Goal: Information Seeking & Learning: Find specific fact

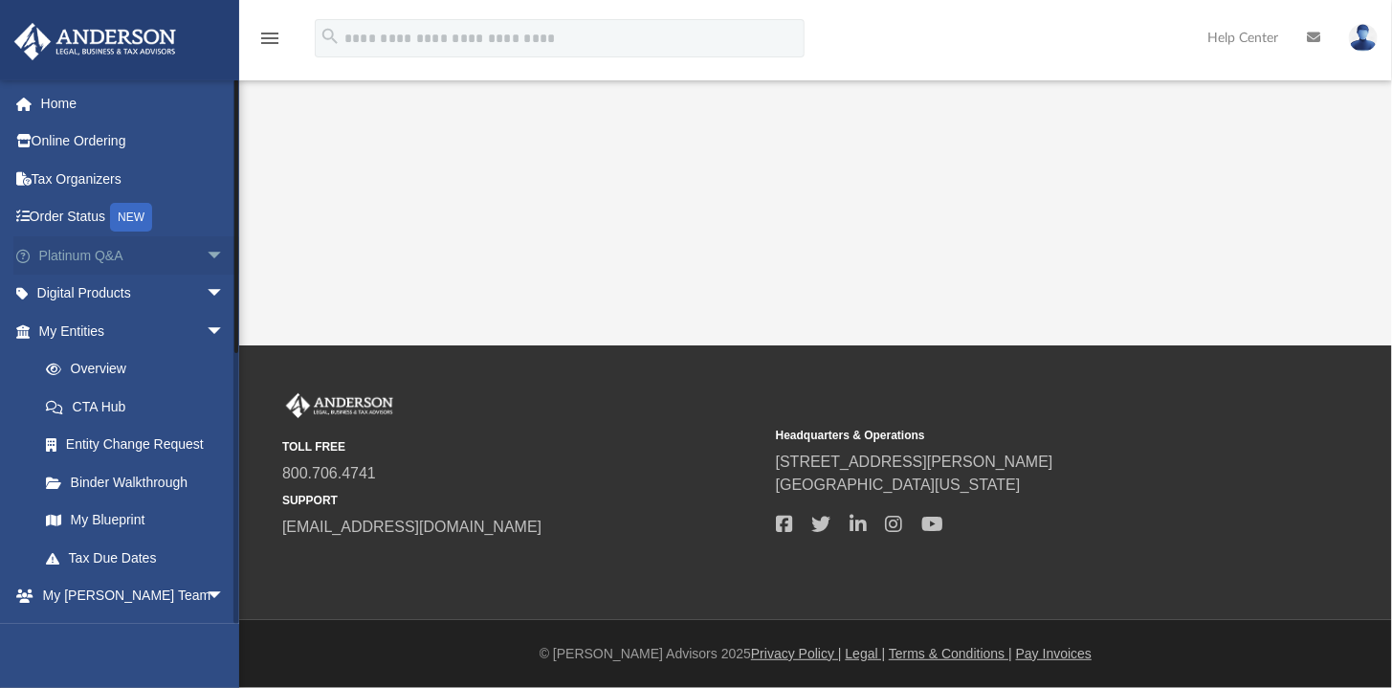
click at [208, 253] on span "arrow_drop_down" at bounding box center [225, 255] width 38 height 39
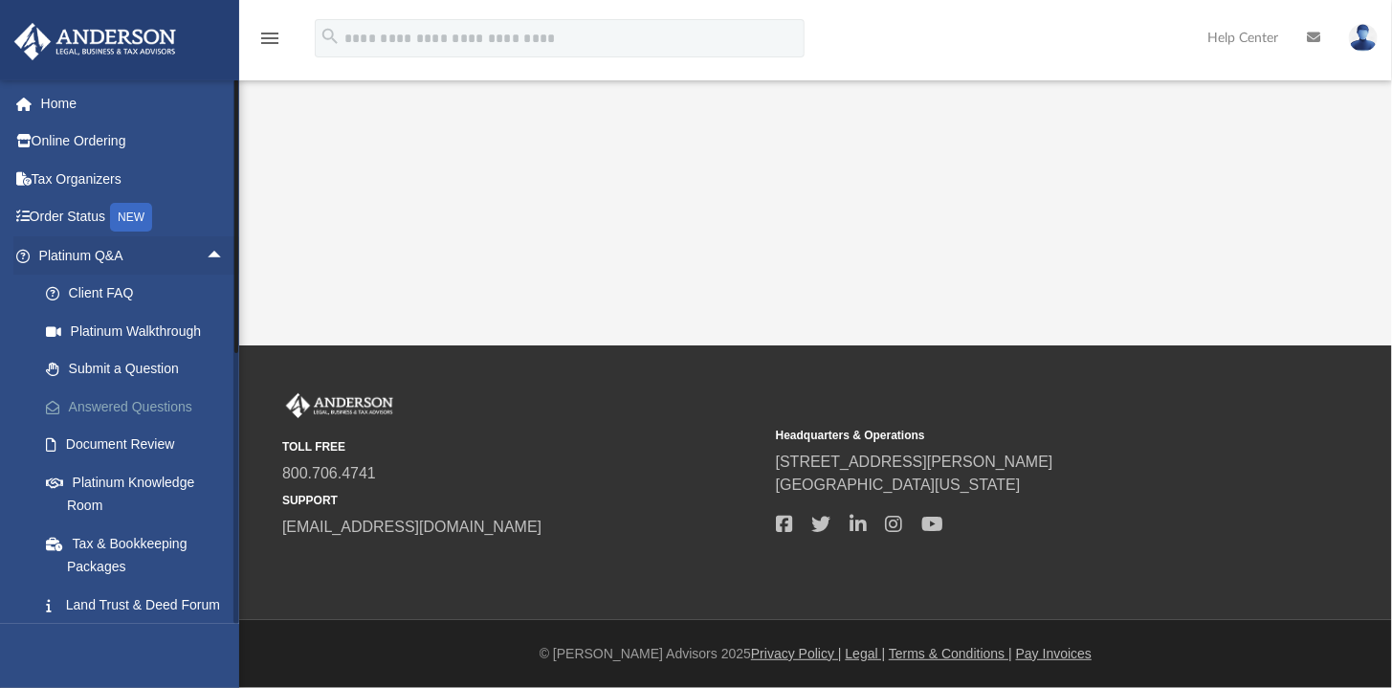
click at [151, 408] on link "Answered Questions" at bounding box center [140, 406] width 227 height 38
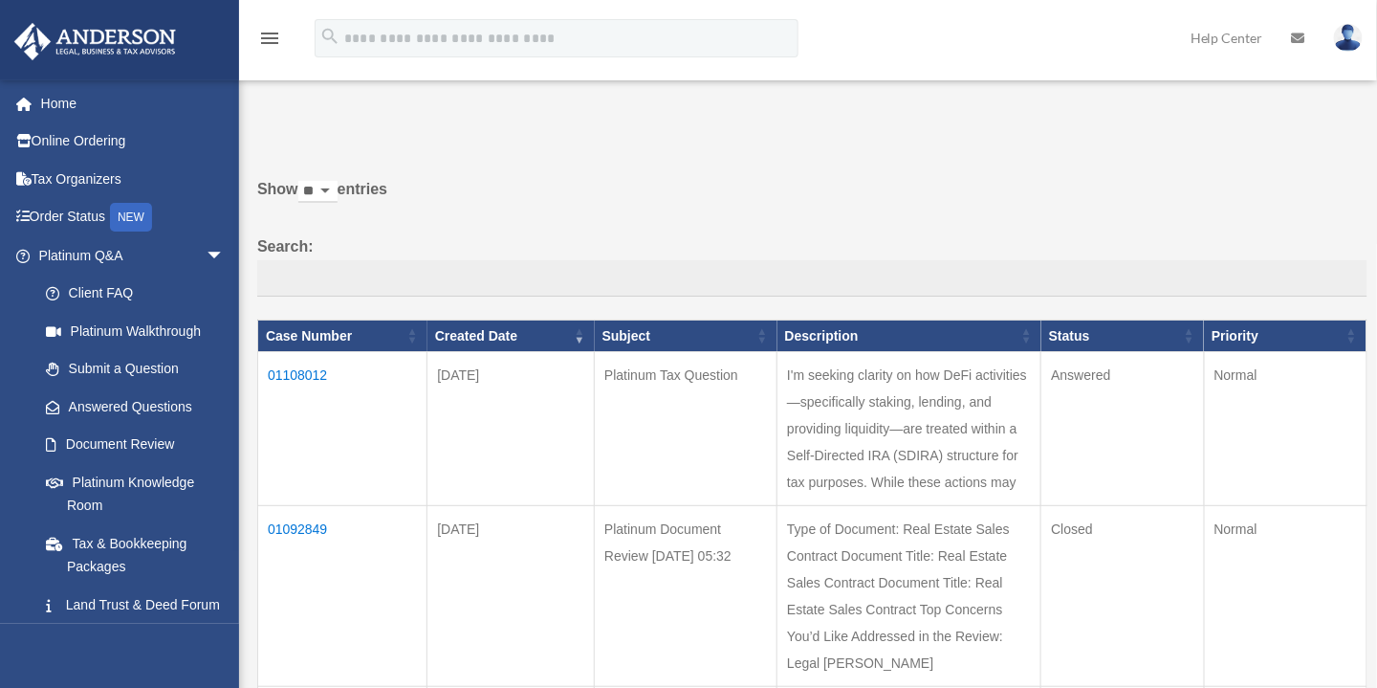
click at [305, 372] on td "01108012" at bounding box center [342, 429] width 169 height 154
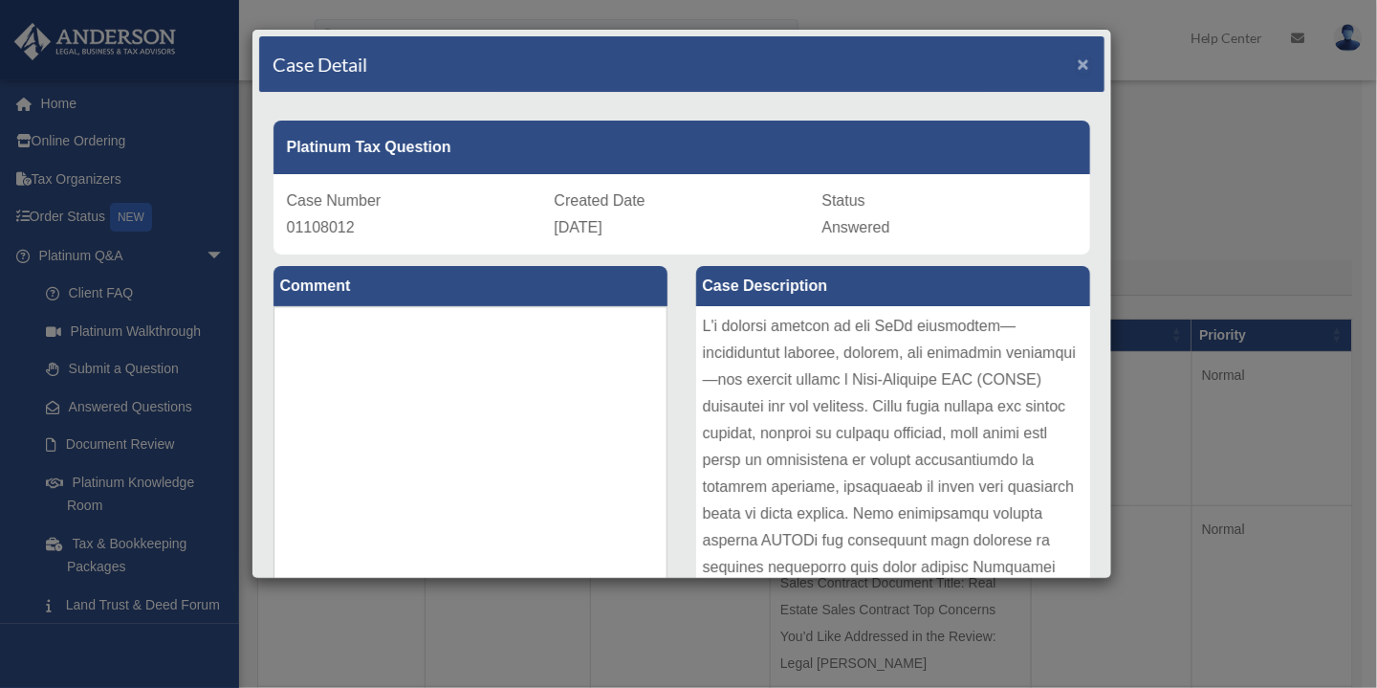
click at [1078, 65] on span "×" at bounding box center [1084, 64] width 12 height 22
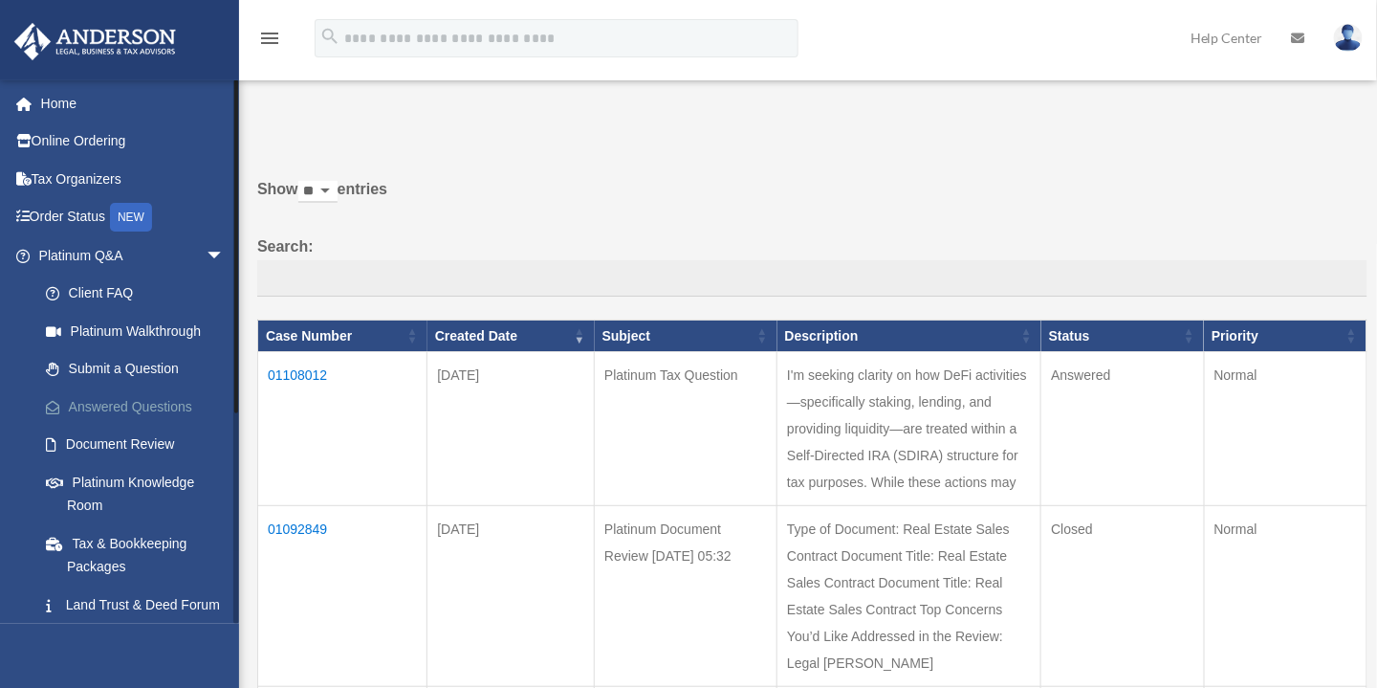
click at [132, 399] on link "Answered Questions" at bounding box center [140, 406] width 227 height 38
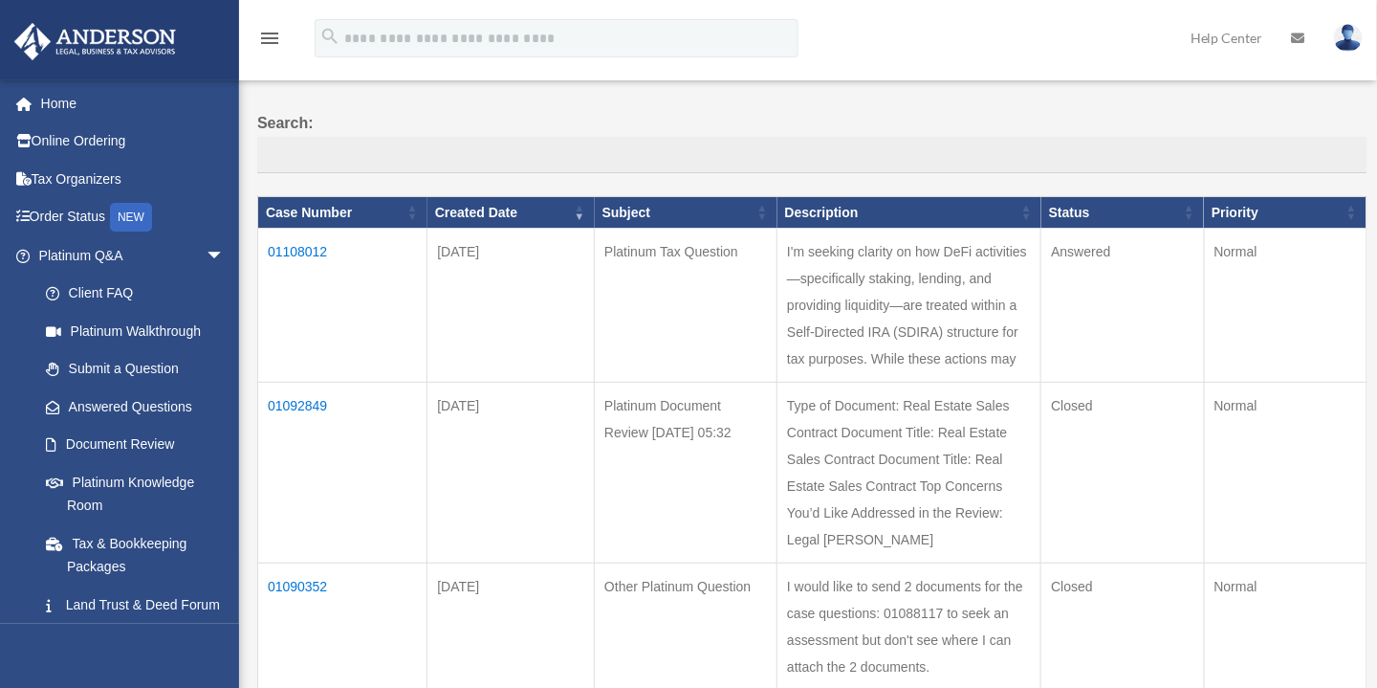
scroll to position [124, 0]
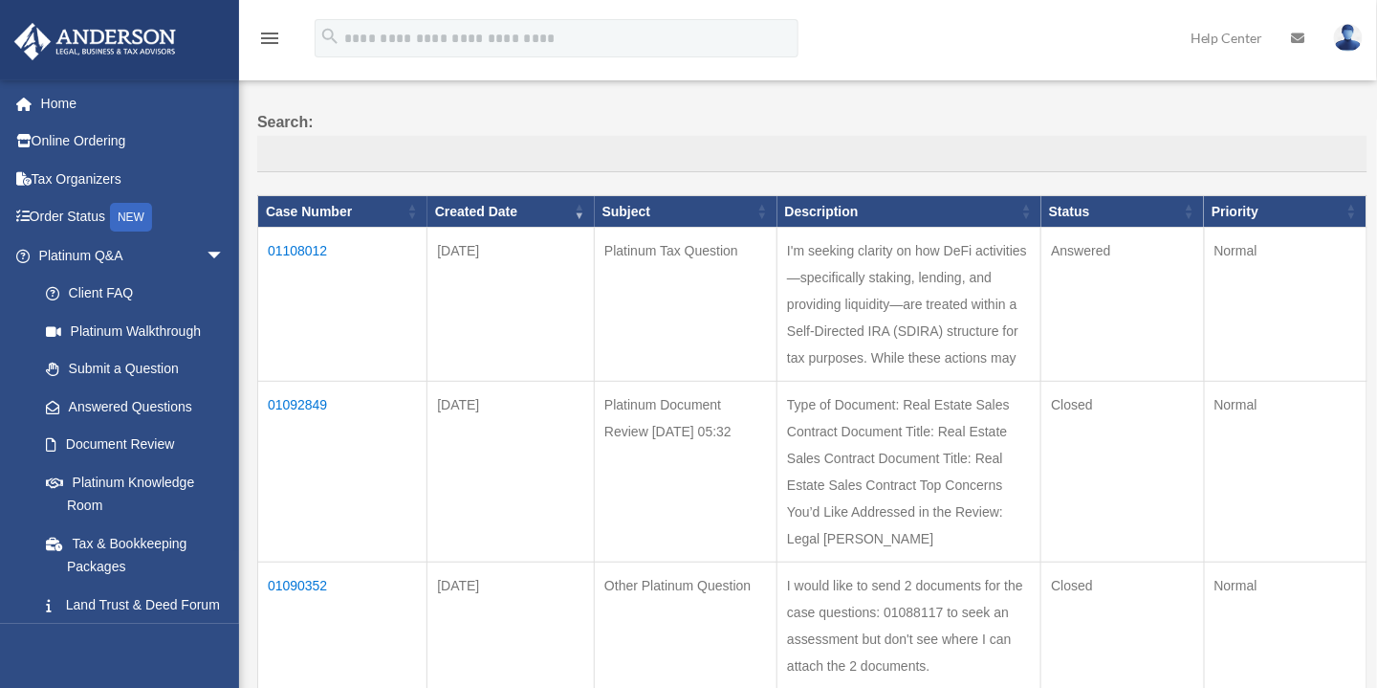
click at [281, 245] on td "01108012" at bounding box center [342, 305] width 169 height 154
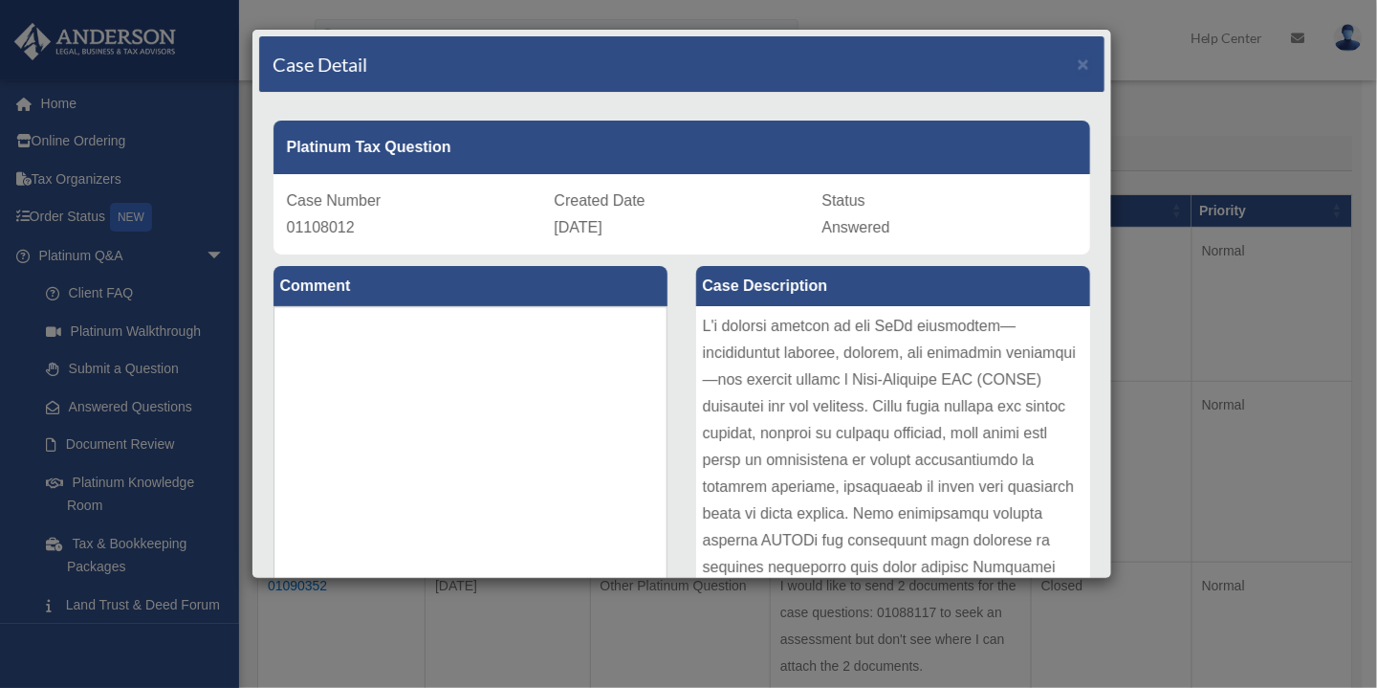
click at [1216, 114] on div "Case Detail × Platinum Tax Question Case Number 01108012 Created Date September…" at bounding box center [688, 344] width 1377 height 688
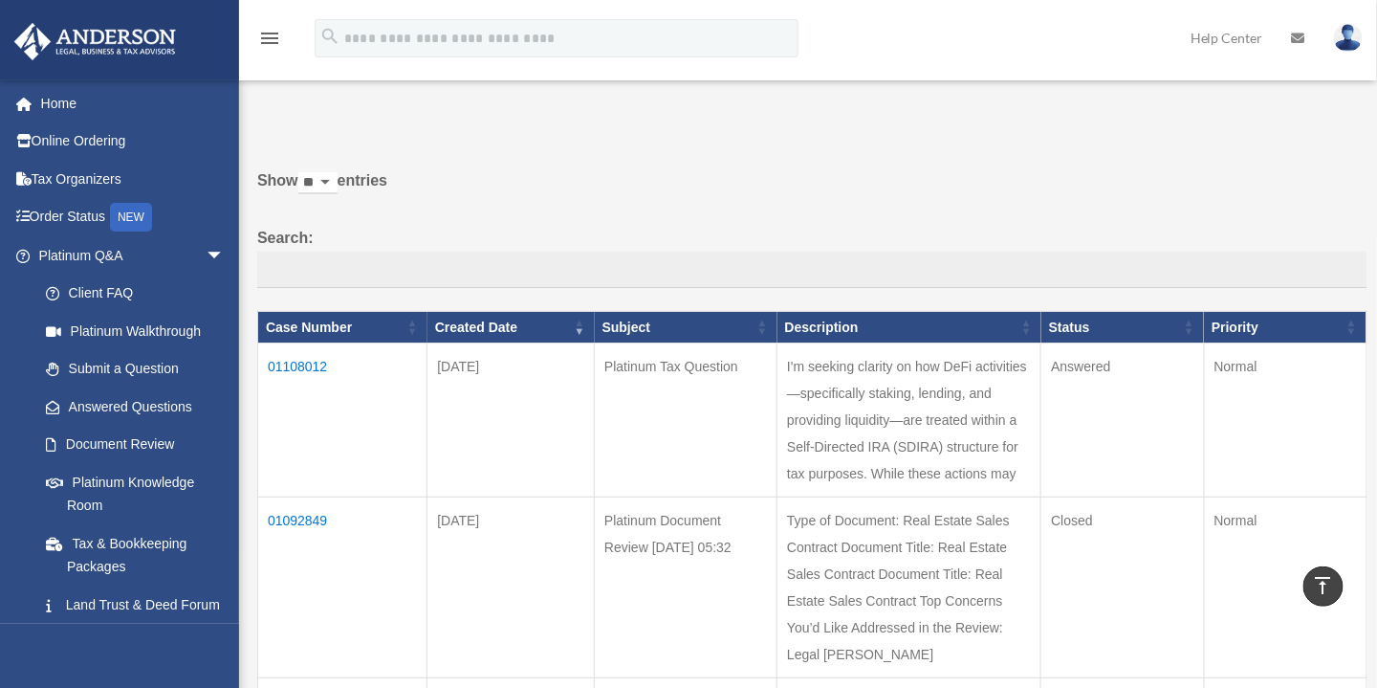
scroll to position [0, 0]
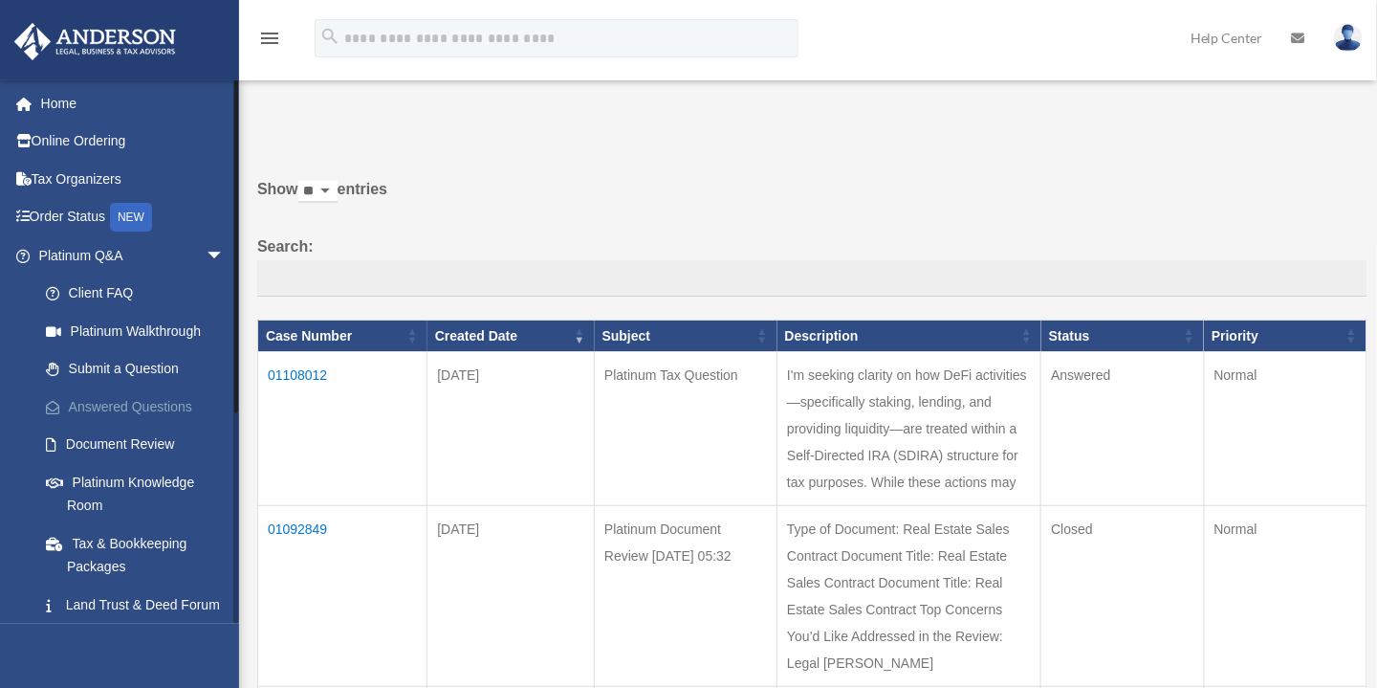
click at [139, 399] on link "Answered Questions" at bounding box center [140, 406] width 227 height 38
click at [95, 367] on link "Submit a Question" at bounding box center [140, 369] width 227 height 38
click at [117, 372] on link "Submit a Question" at bounding box center [140, 369] width 227 height 38
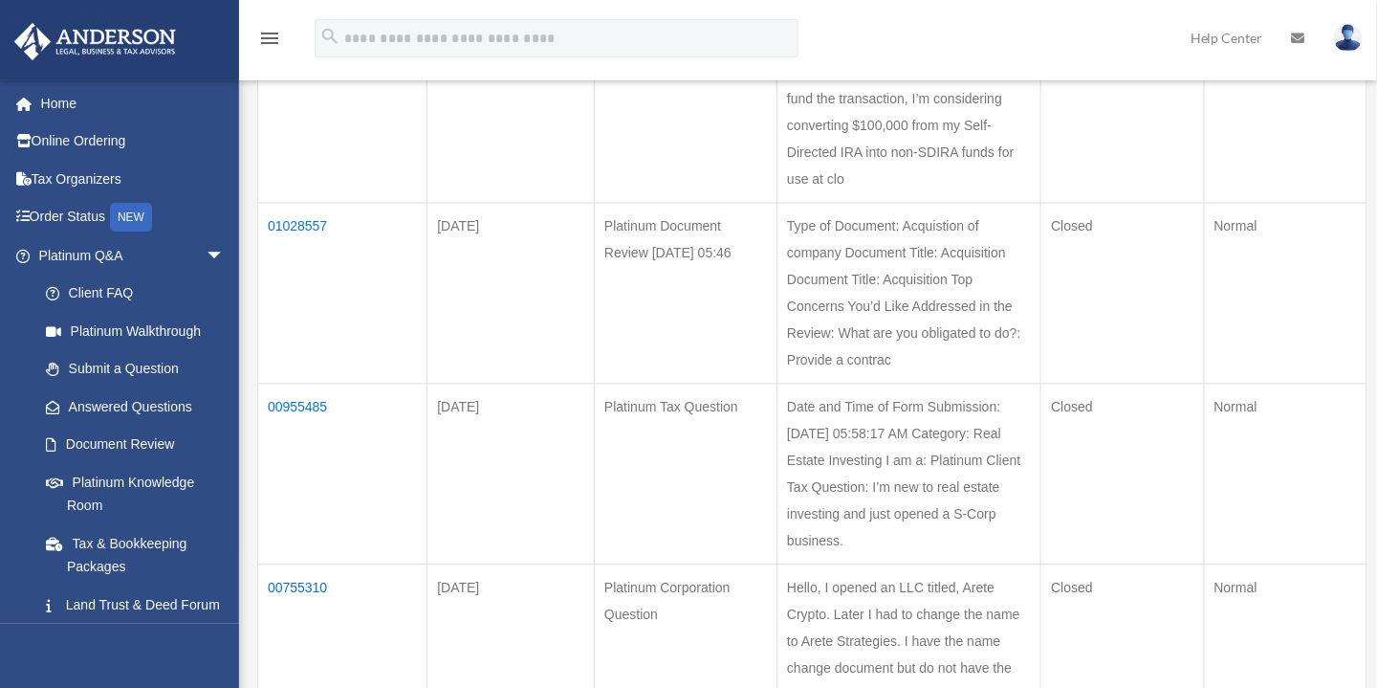
scroll to position [1264, 0]
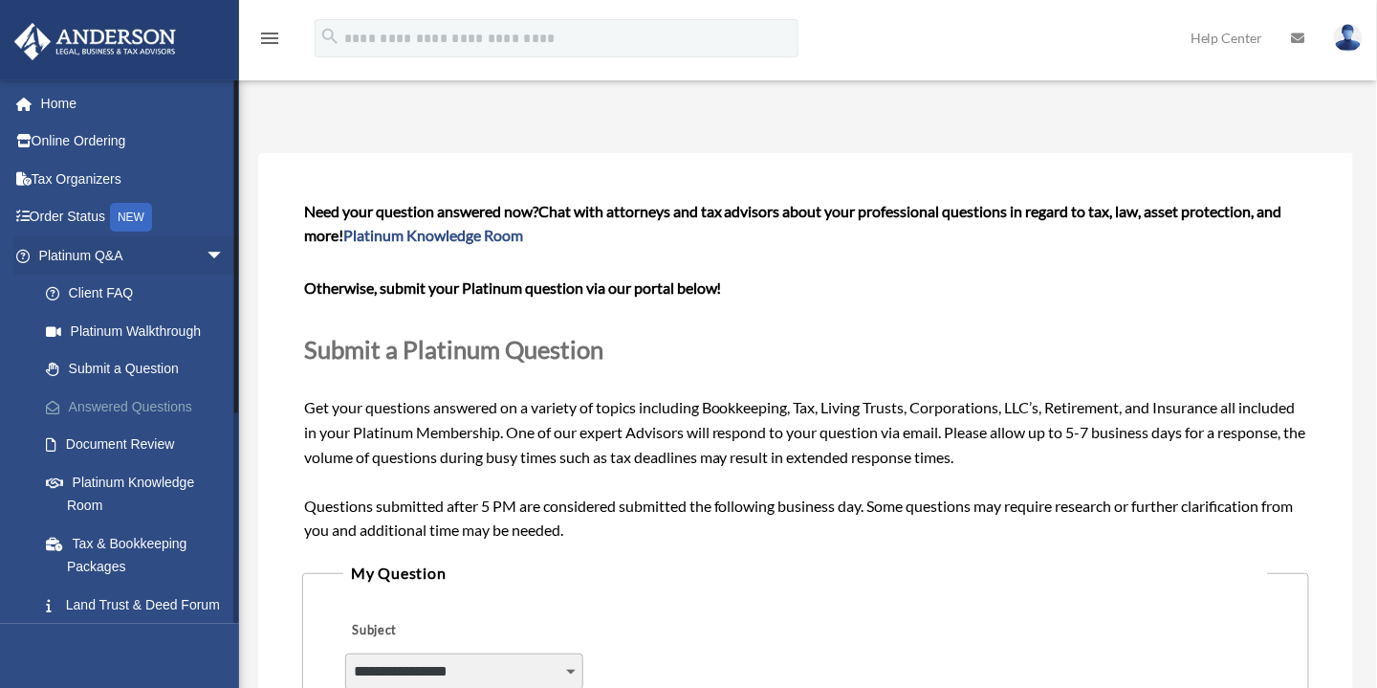
click at [95, 414] on link "Answered Questions" at bounding box center [140, 406] width 227 height 38
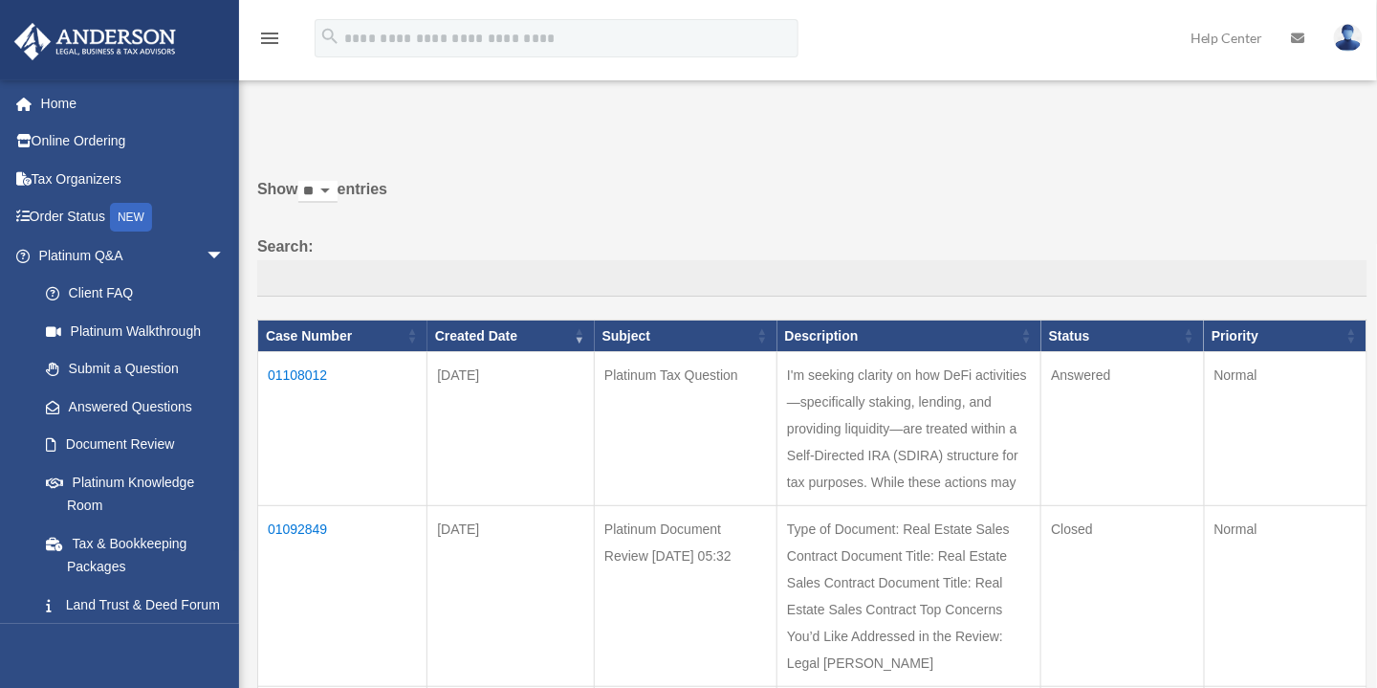
click at [299, 366] on td "01108012" at bounding box center [342, 429] width 169 height 154
